Goal: Navigation & Orientation: Find specific page/section

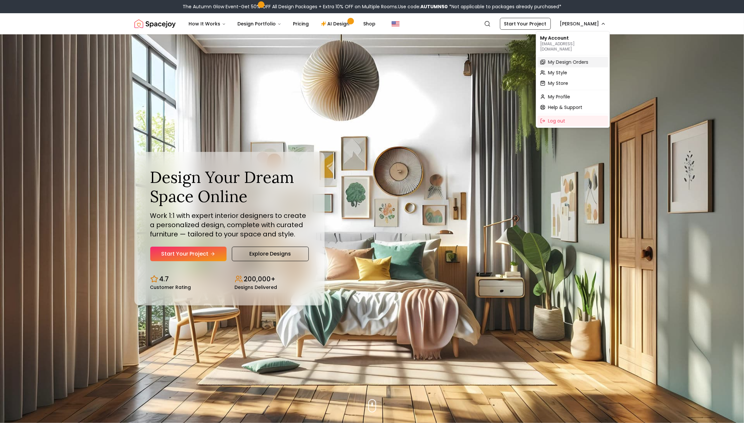
click at [561, 59] on span "My Design Orders" at bounding box center [568, 62] width 40 height 7
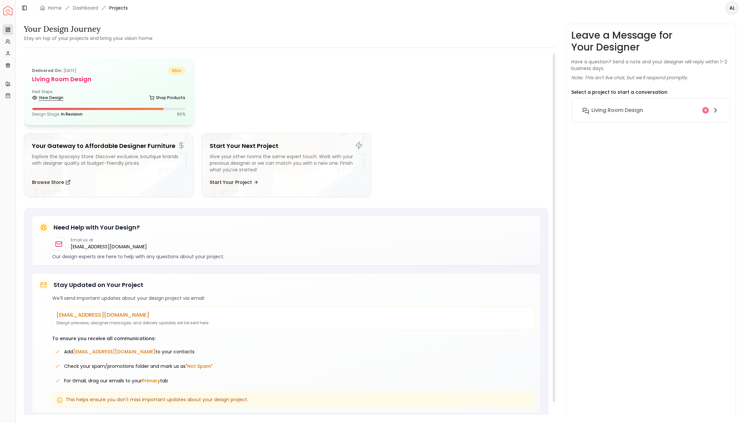
click at [45, 97] on link "View Design" at bounding box center [47, 97] width 31 height 9
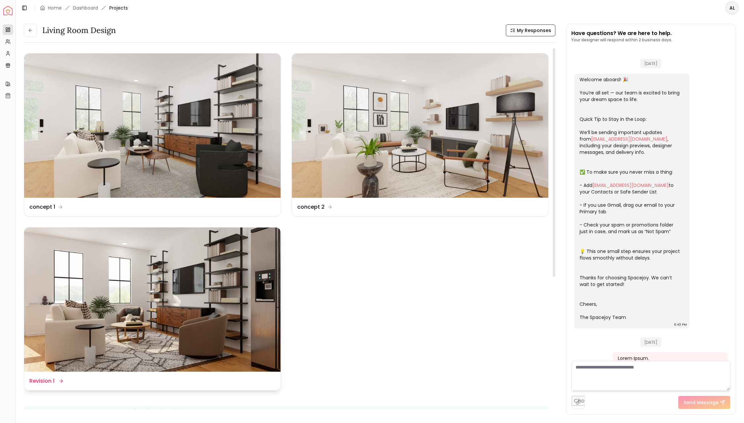
scroll to position [1598, 0]
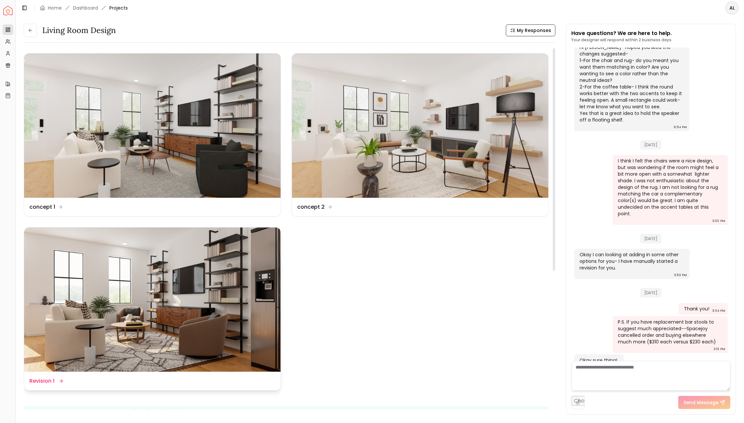
click at [98, 329] on img at bounding box center [152, 300] width 257 height 144
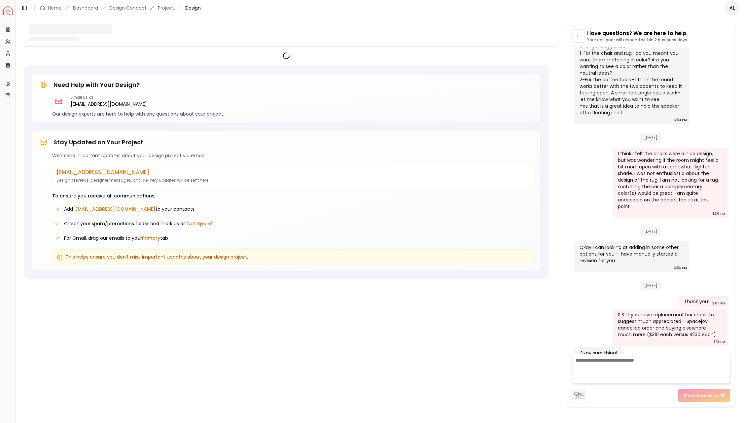
scroll to position [1592, 0]
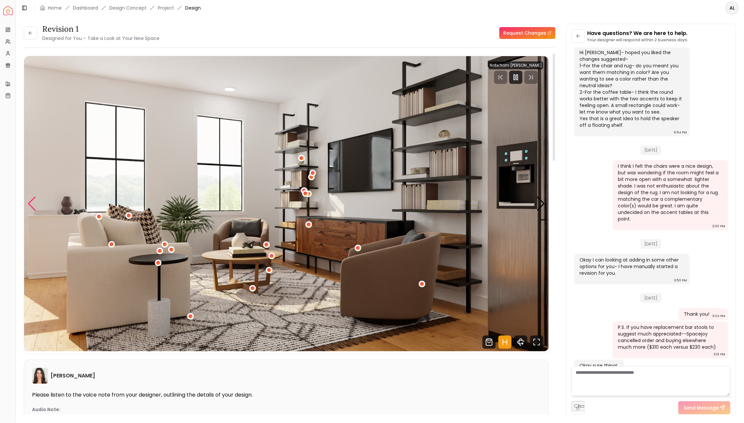
click at [36, 202] on div "Previous slide" at bounding box center [31, 203] width 9 height 15
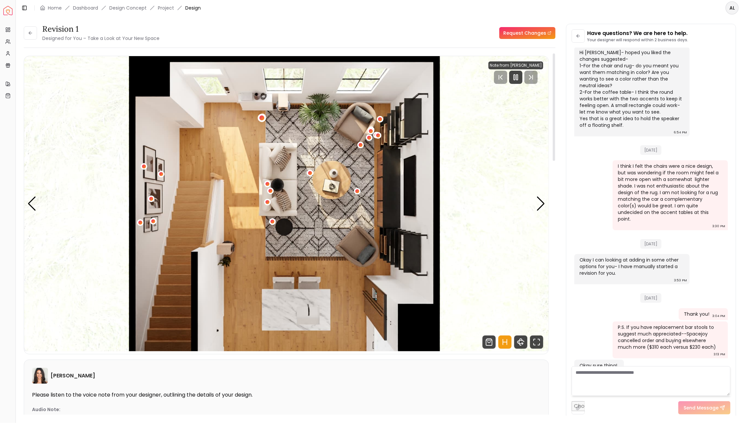
click at [262, 119] on div "4 / 4" at bounding box center [261, 118] width 5 height 5
click at [251, 105] on img "4 / 4" at bounding box center [286, 203] width 525 height 295
click at [262, 121] on div "4 / 4" at bounding box center [262, 118] width 8 height 8
click at [245, 104] on img "4 / 4" at bounding box center [286, 203] width 525 height 295
click at [245, 101] on img "4 / 4" at bounding box center [286, 203] width 525 height 295
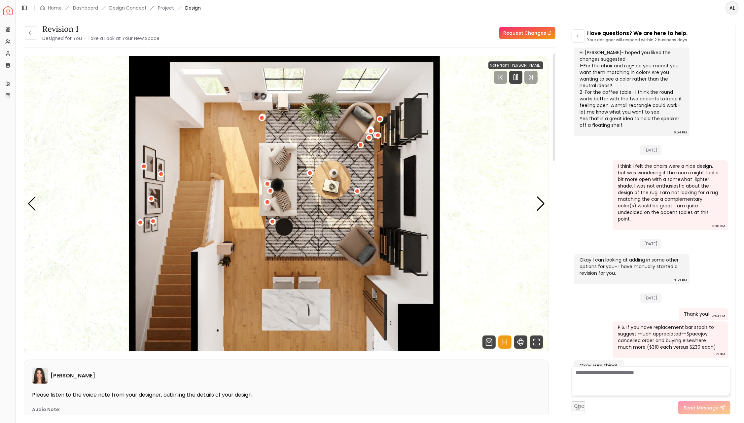
click at [259, 101] on img "4 / 4" at bounding box center [286, 203] width 525 height 295
click at [539, 204] on div "Next slide" at bounding box center [540, 203] width 9 height 15
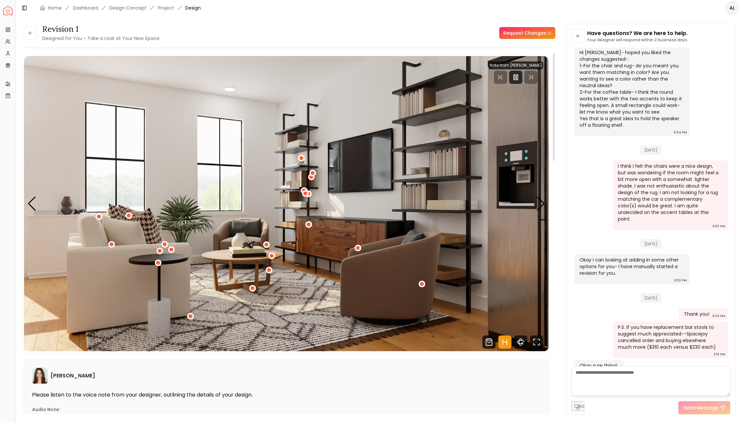
click at [59, 228] on img "1 / 4" at bounding box center [286, 203] width 525 height 295
click at [541, 203] on div "Next slide" at bounding box center [540, 203] width 9 height 15
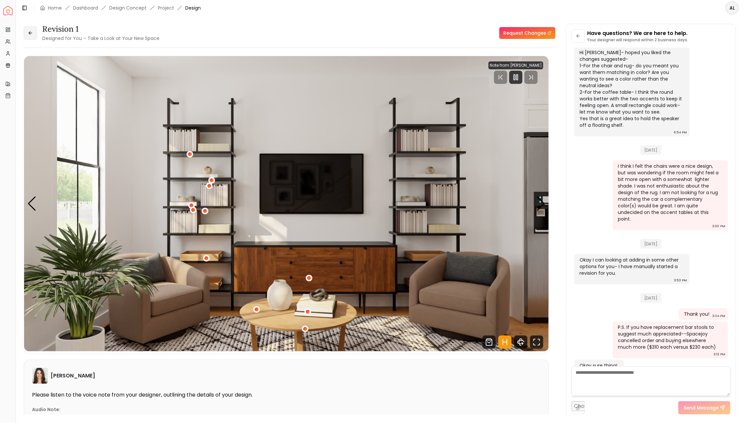
click at [31, 34] on icon at bounding box center [30, 32] width 5 height 5
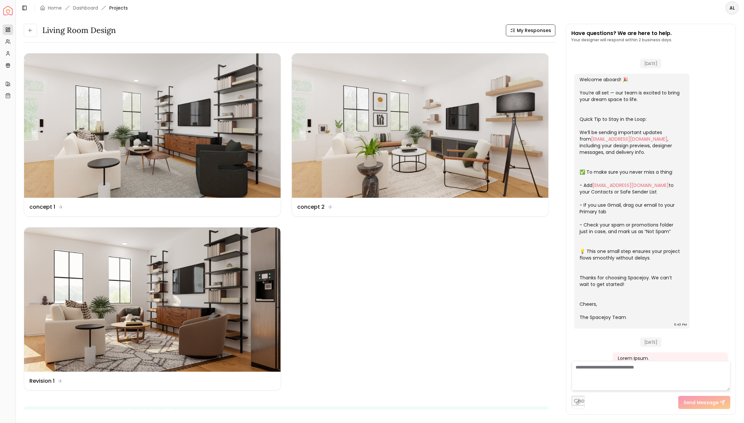
scroll to position [1598, 0]
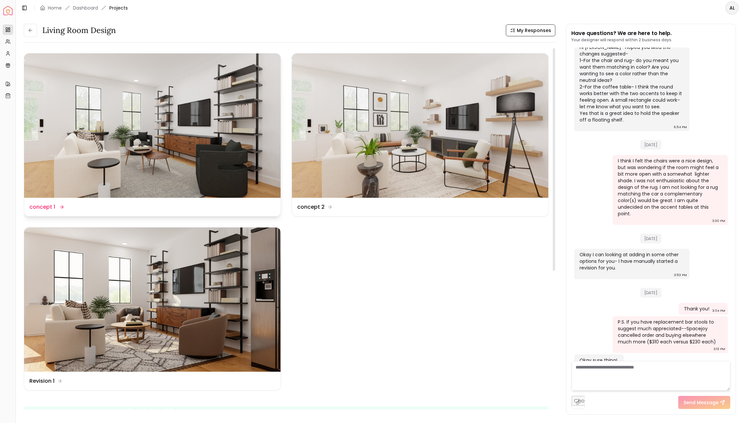
click at [86, 115] on img at bounding box center [152, 125] width 257 height 144
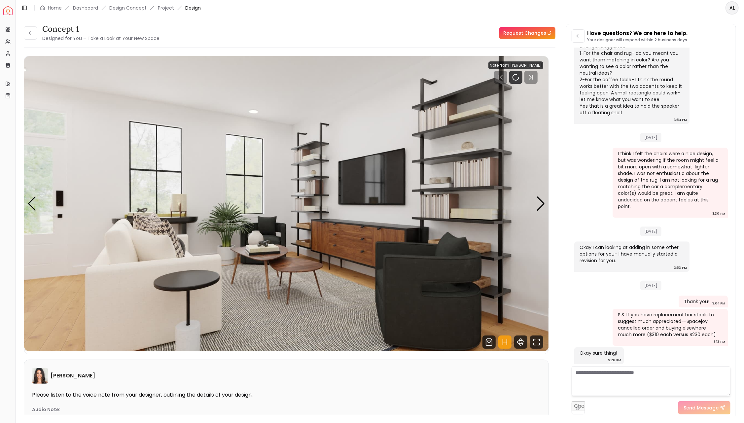
scroll to position [1592, 0]
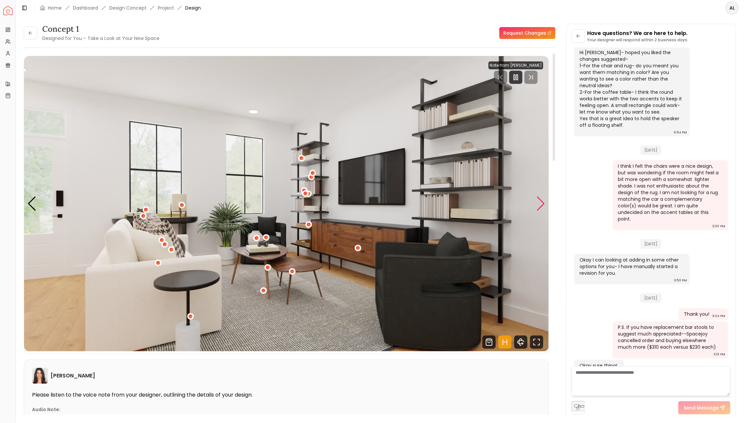
click at [541, 205] on div "Next slide" at bounding box center [540, 203] width 9 height 15
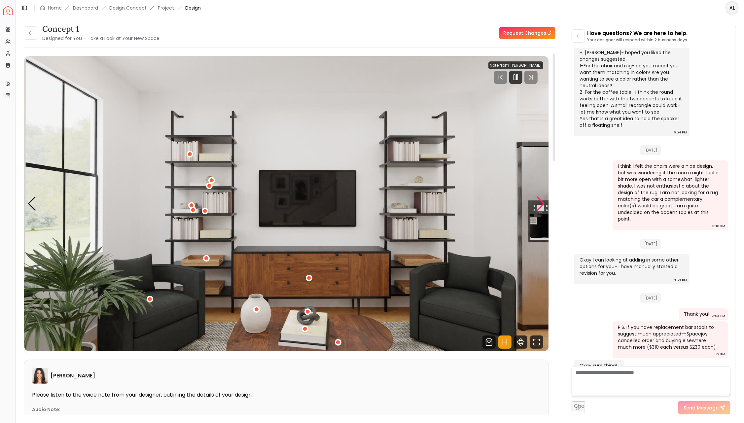
click at [541, 204] on div "Next slide" at bounding box center [540, 203] width 9 height 15
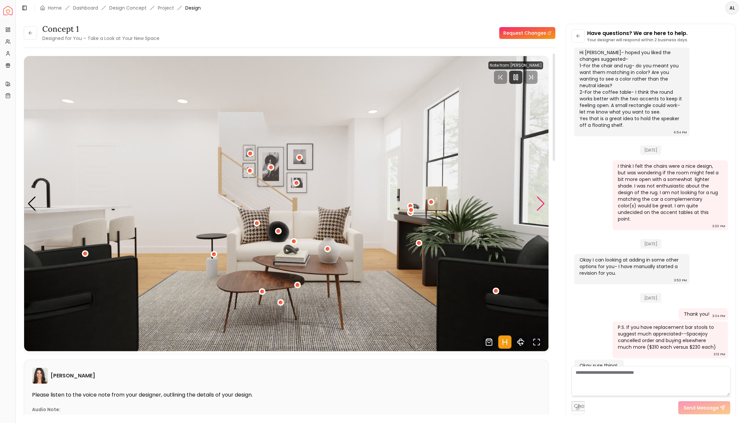
click at [539, 202] on div "Next slide" at bounding box center [540, 203] width 9 height 15
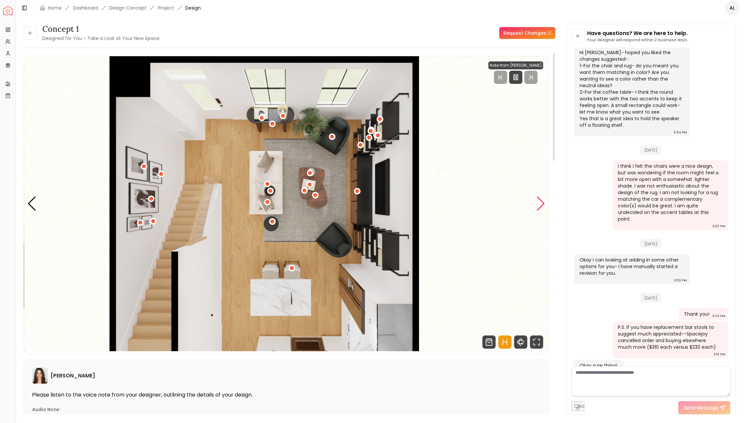
click at [539, 202] on div "Next slide" at bounding box center [540, 203] width 9 height 15
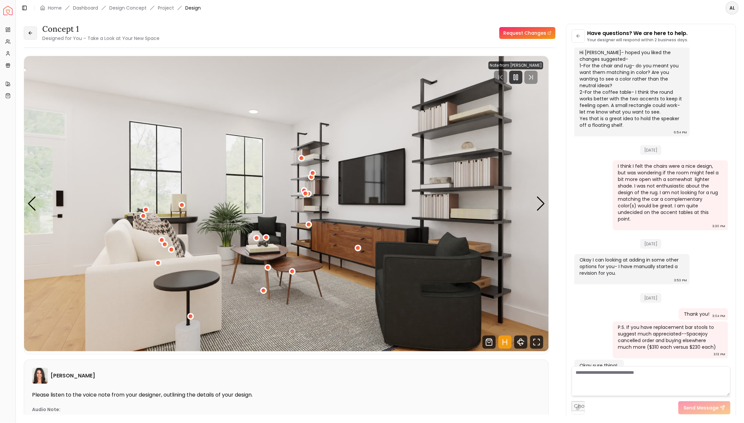
click at [32, 34] on icon at bounding box center [30, 32] width 5 height 5
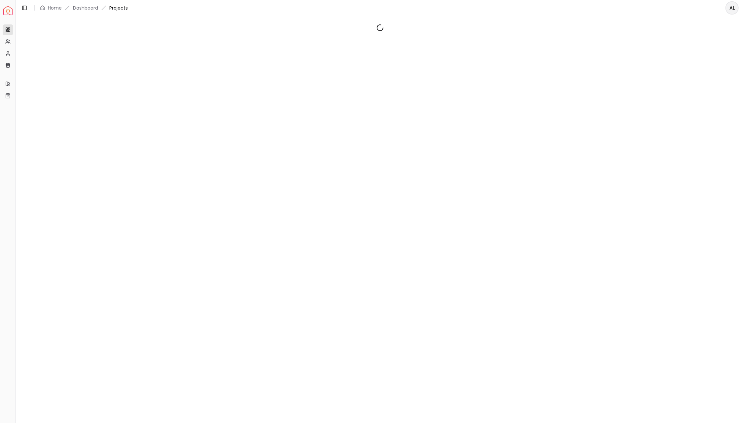
click at [32, 34] on div at bounding box center [380, 216] width 728 height 400
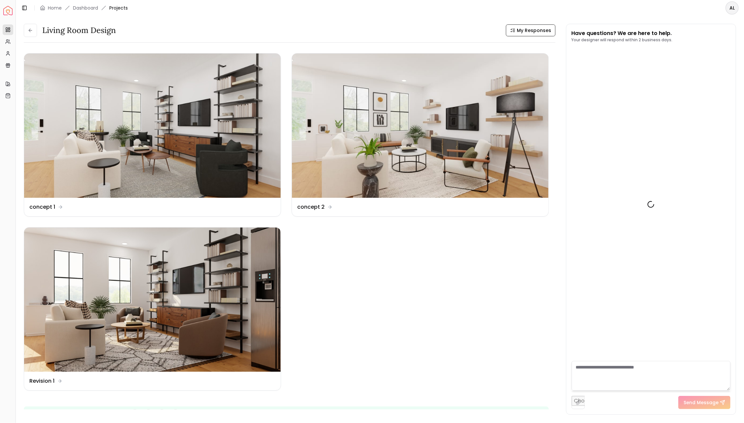
scroll to position [1598, 0]
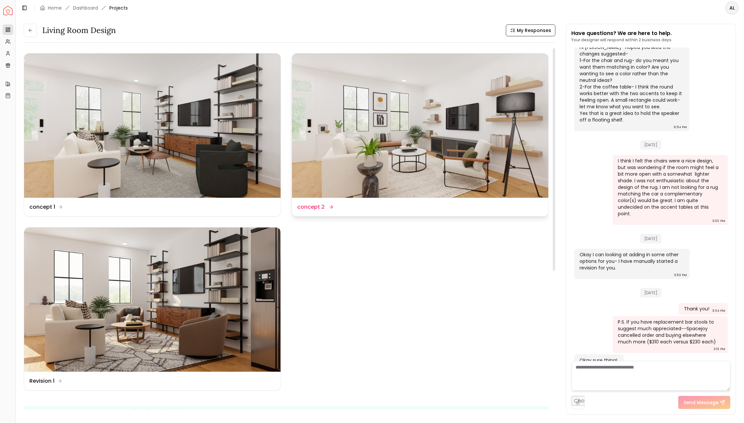
click at [382, 102] on img at bounding box center [420, 125] width 257 height 144
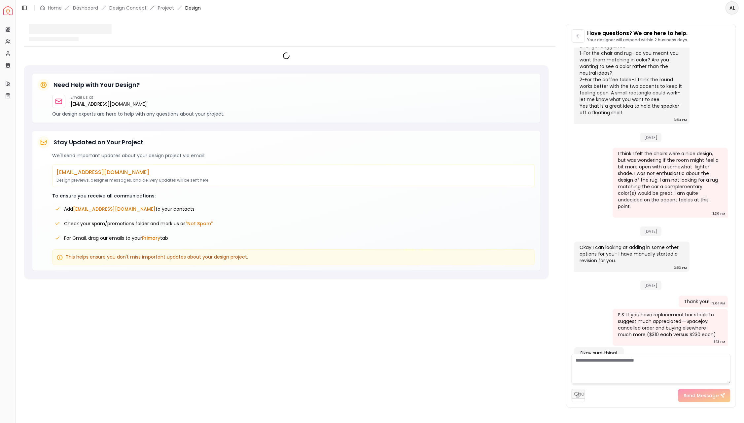
scroll to position [1592, 0]
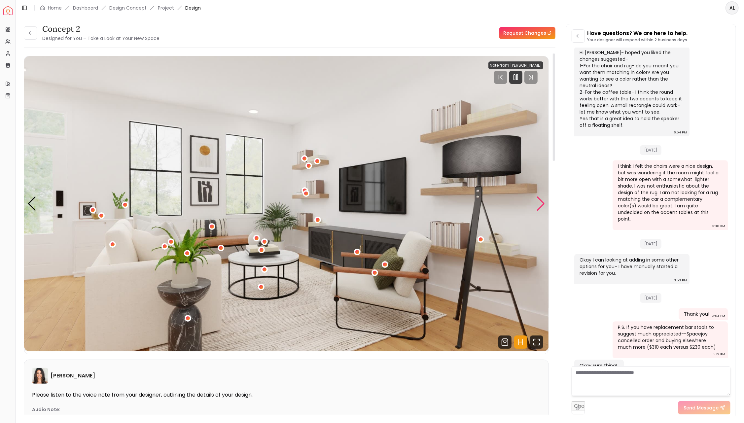
click at [539, 204] on div "Next slide" at bounding box center [540, 203] width 9 height 15
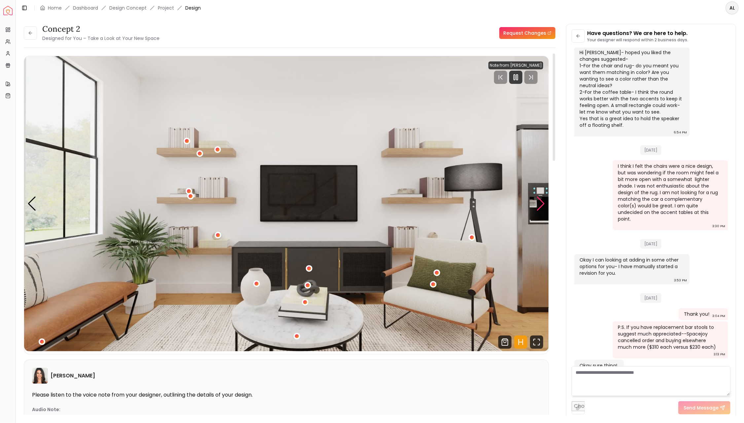
click at [539, 204] on div "Next slide" at bounding box center [540, 203] width 9 height 15
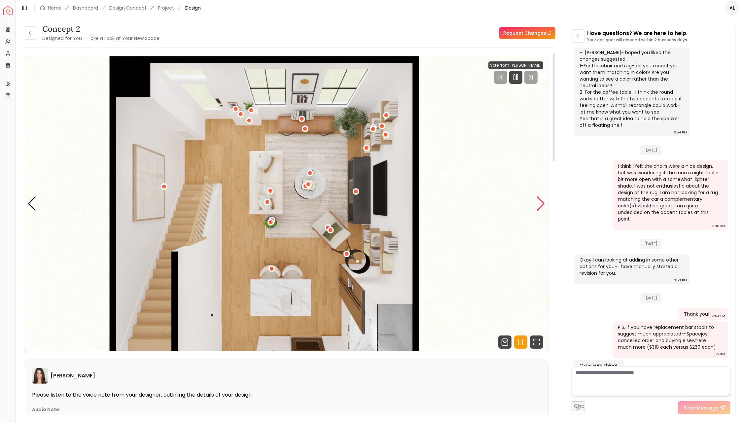
click at [539, 204] on div "Next slide" at bounding box center [540, 203] width 9 height 15
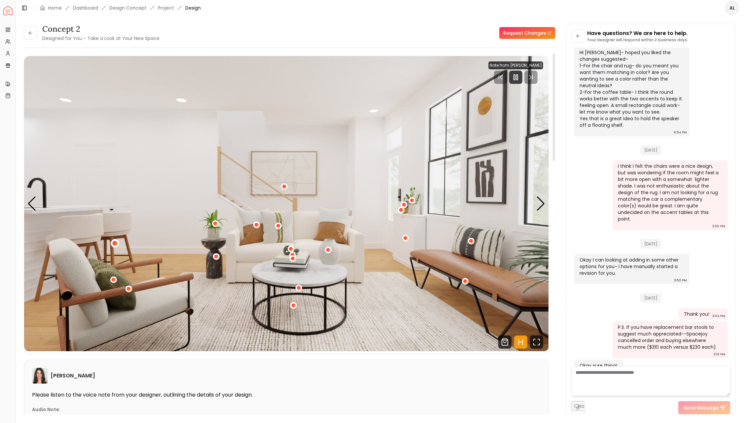
click at [115, 242] on div "4 / 4" at bounding box center [114, 243] width 5 height 5
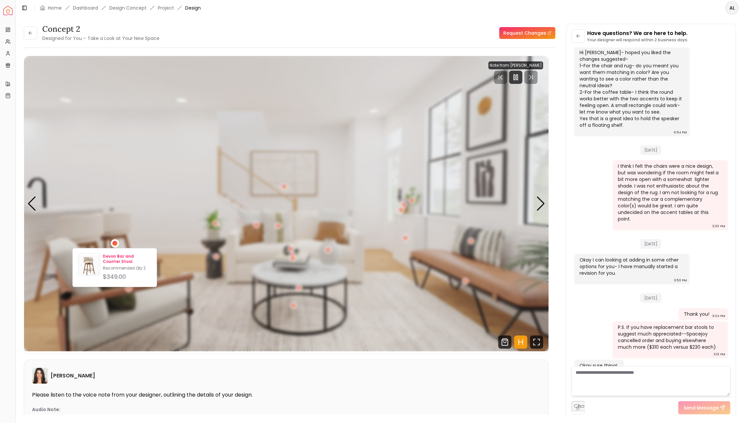
click at [115, 257] on p "Devon Bar and Counter Stool" at bounding box center [127, 259] width 49 height 11
